Goal: Transaction & Acquisition: Purchase product/service

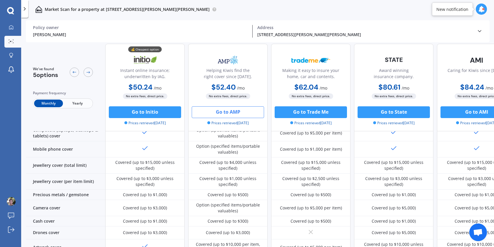
scroll to position [154, 0]
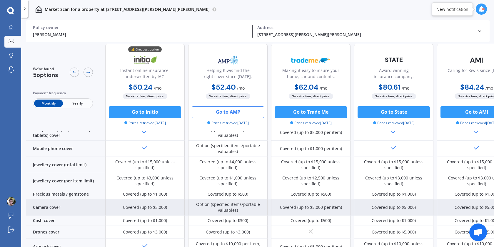
click at [243, 205] on div "Option (specified items/portable valuables)" at bounding box center [228, 208] width 71 height 12
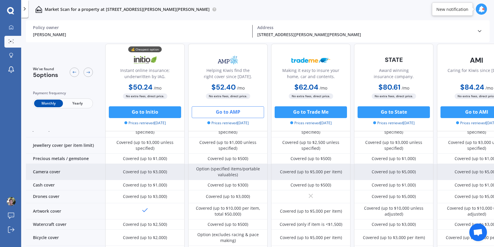
scroll to position [190, 0]
click at [231, 171] on div "Option (specified items/portable valuables)" at bounding box center [228, 172] width 71 height 12
click at [205, 166] on div "Option (specified items/portable valuables)" at bounding box center [228, 172] width 71 height 12
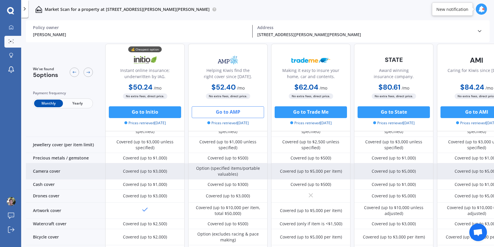
click at [205, 166] on div "Option (specified items/portable valuables)" at bounding box center [228, 172] width 71 height 12
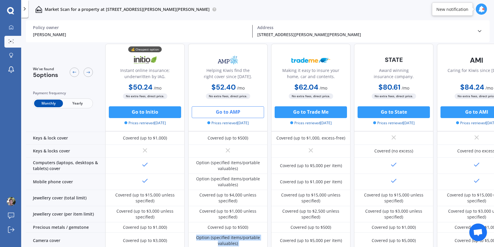
scroll to position [119, 0]
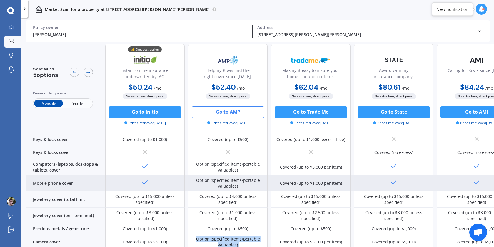
click at [236, 176] on div "Option (specified items/portable valuables)" at bounding box center [227, 184] width 79 height 16
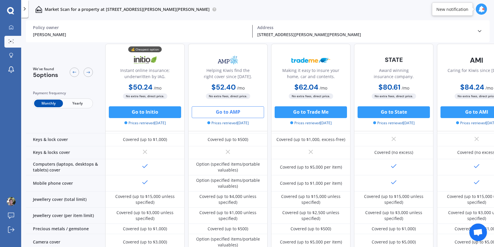
click at [243, 112] on button "Go to AMP" at bounding box center [228, 112] width 72 height 12
